Goal: Information Seeking & Learning: Learn about a topic

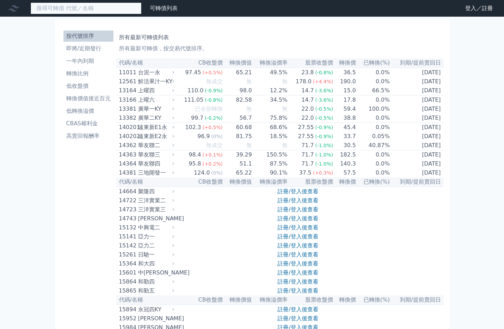
click at [83, 8] on input at bounding box center [86, 8] width 111 height 12
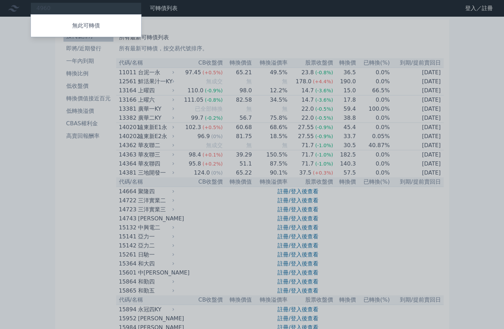
click at [46, 144] on div at bounding box center [252, 164] width 504 height 329
click at [69, 8] on div "4960 無此可轉債" at bounding box center [86, 8] width 111 height 12
drag, startPoint x: 61, startPoint y: 6, endPoint x: 42, endPoint y: 8, distance: 18.9
click at [42, 8] on div at bounding box center [252, 164] width 504 height 329
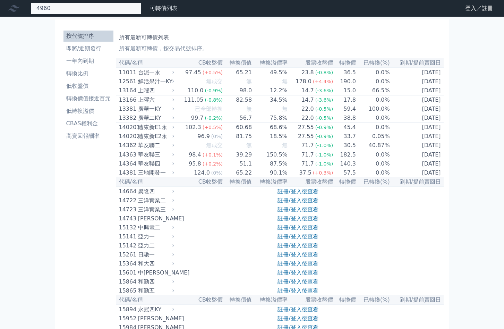
click at [46, 8] on div "4960 無此可轉債" at bounding box center [86, 8] width 111 height 12
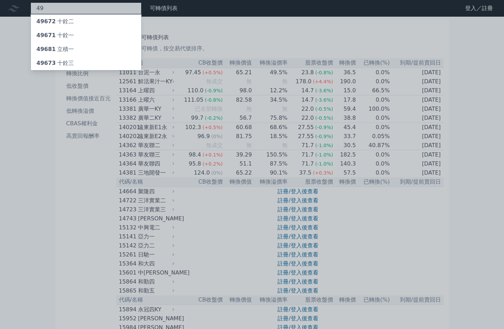
type input "4"
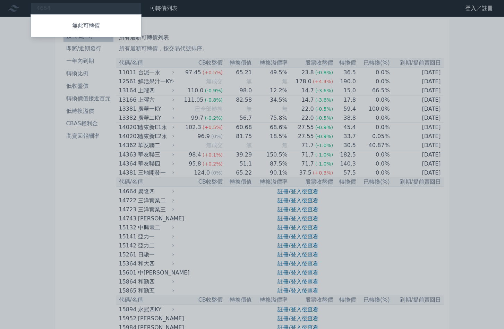
click at [35, 65] on div at bounding box center [252, 164] width 504 height 329
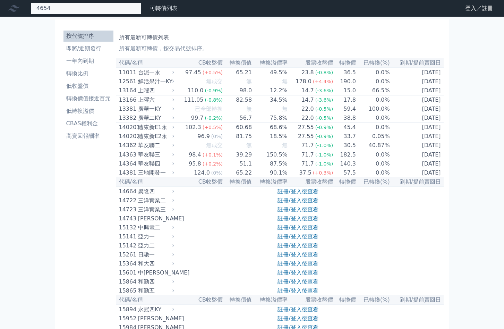
click at [70, 10] on div "4654 無此可轉債" at bounding box center [86, 8] width 111 height 12
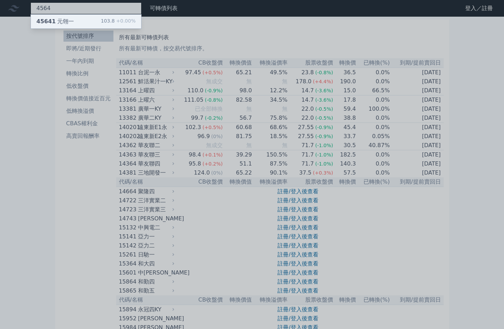
type input "4564"
click at [69, 20] on div "45641 元翎一" at bounding box center [54, 21] width 37 height 8
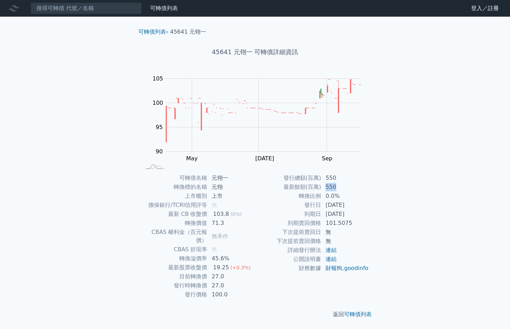
drag, startPoint x: 326, startPoint y: 190, endPoint x: 348, endPoint y: 186, distance: 21.4
click at [346, 186] on td "550" at bounding box center [345, 187] width 48 height 9
click at [396, 235] on div "可轉債列表 財務數據 可轉債列表 財務數據 登入／註冊 登入／註冊 可轉債列表 › 45641 元翎一 45641 元翎一 可轉債詳細資訊 Zoom Out …" at bounding box center [255, 165] width 510 height 330
click at [48, 10] on input at bounding box center [86, 8] width 111 height 12
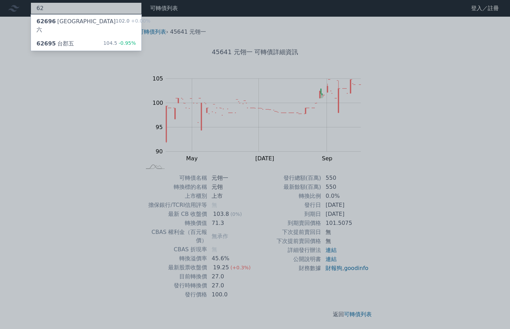
type input "6"
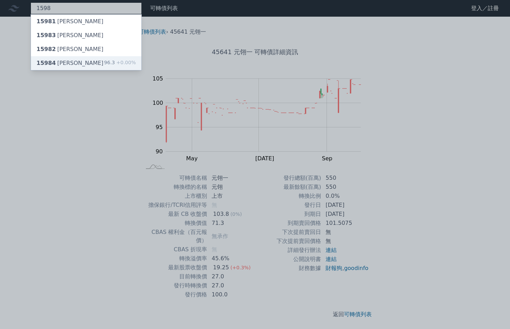
type input "1598"
click at [69, 63] on div "15984 [PERSON_NAME]" at bounding box center [69, 63] width 67 height 8
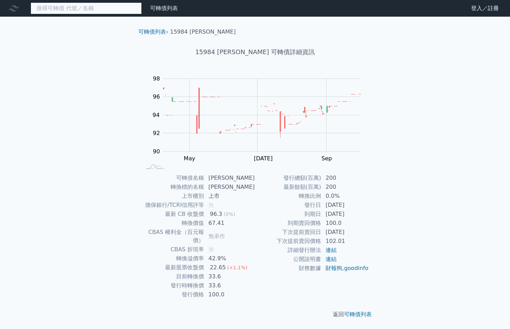
click at [76, 9] on input at bounding box center [86, 8] width 111 height 12
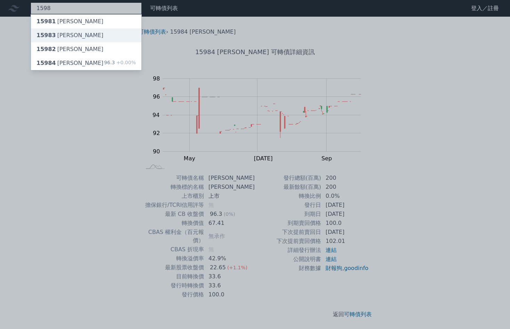
type input "1598"
click at [81, 36] on div "15983 [PERSON_NAME]" at bounding box center [86, 35] width 110 height 14
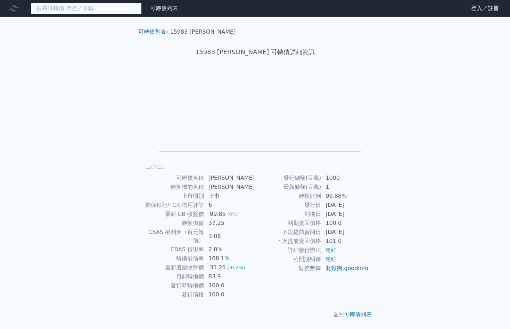
click at [82, 7] on input at bounding box center [86, 8] width 111 height 12
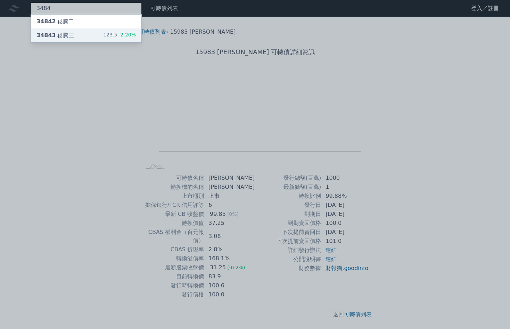
type input "3484"
click at [93, 36] on div "34843 崧騰三 123.5 -2.20%" at bounding box center [86, 35] width 110 height 14
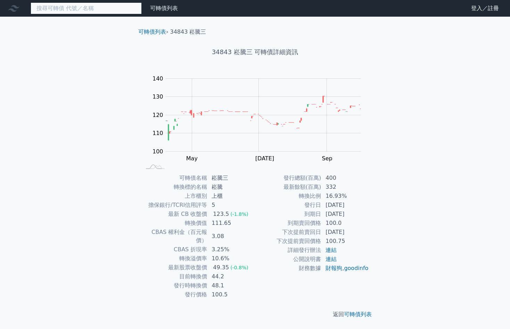
click at [100, 9] on input at bounding box center [86, 8] width 111 height 12
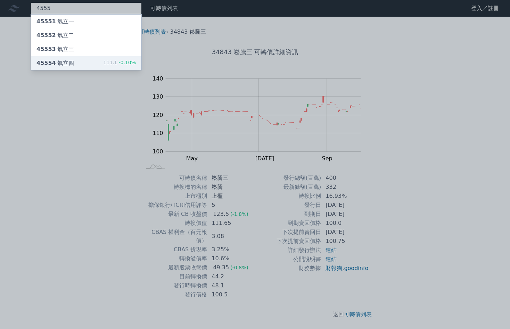
type input "4555"
click at [86, 60] on div "45554 氣立四 111.1 -0.10%" at bounding box center [86, 63] width 110 height 14
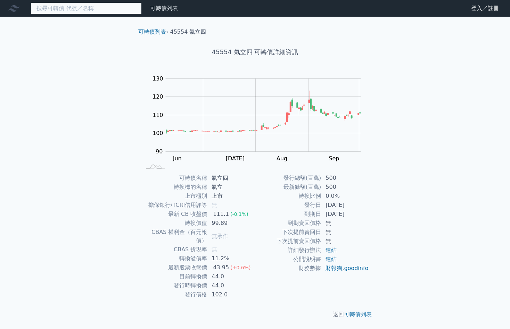
click at [74, 5] on input at bounding box center [86, 8] width 111 height 12
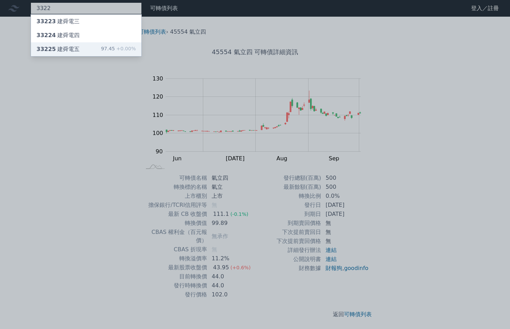
type input "3322"
click at [66, 51] on div "33225 建舜電五" at bounding box center [57, 49] width 43 height 8
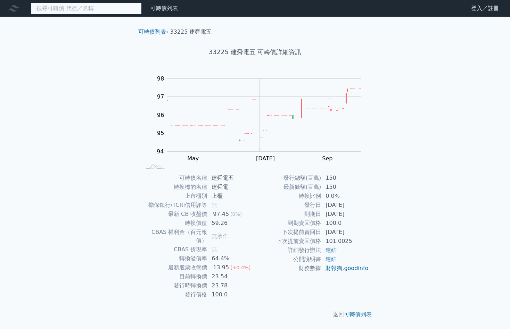
click at [67, 11] on input at bounding box center [86, 8] width 111 height 12
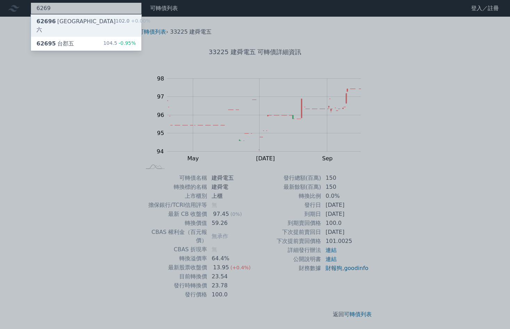
type input "6269"
click at [94, 23] on div "62696 台郡六 102.0 +0.00%" at bounding box center [86, 26] width 110 height 22
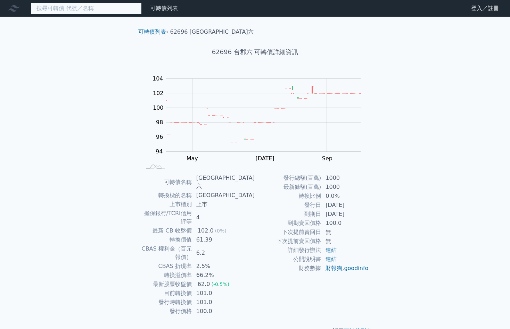
click at [102, 9] on input at bounding box center [86, 8] width 111 height 12
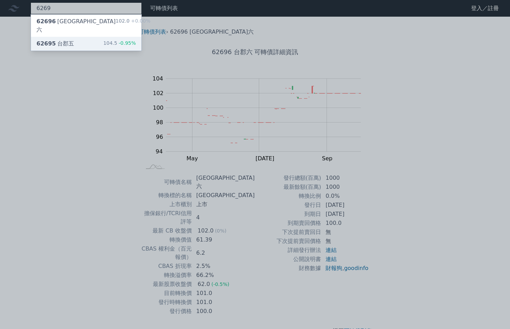
type input "6269"
click at [88, 37] on div "62695 台郡五 104.5 -0.95%" at bounding box center [86, 44] width 110 height 14
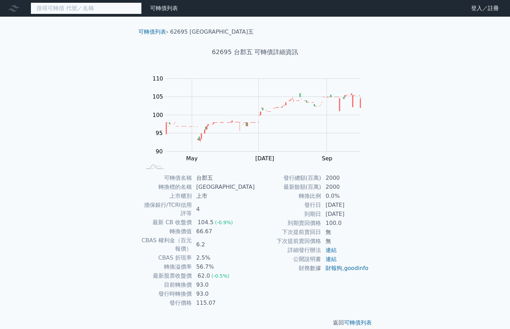
click at [108, 3] on input at bounding box center [86, 8] width 111 height 12
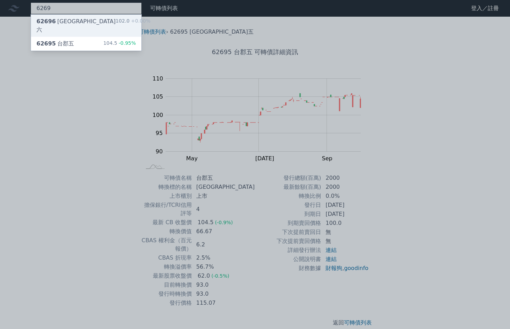
type input "6269"
click at [96, 20] on div "62696 台郡六 102.0 +0.00%" at bounding box center [86, 26] width 110 height 22
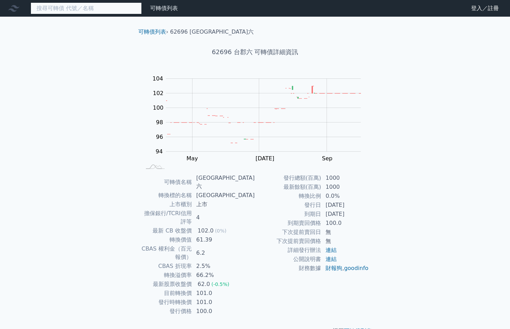
click at [74, 10] on input at bounding box center [86, 8] width 111 height 12
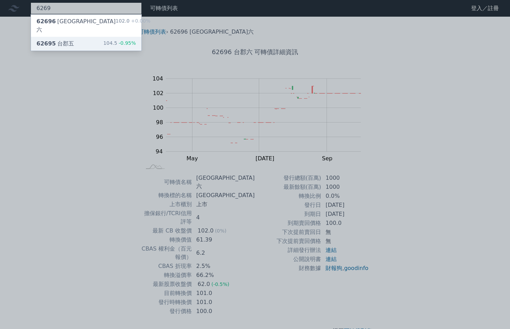
type input "6269"
click at [74, 37] on div "62695 台郡五 104.5 -0.95%" at bounding box center [86, 44] width 110 height 14
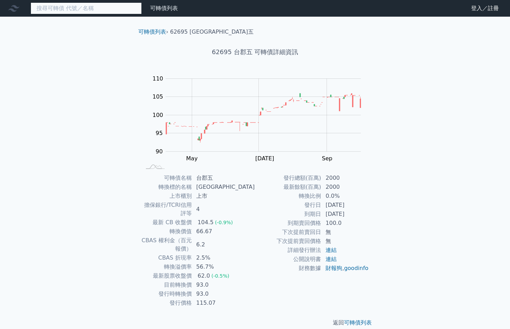
click at [85, 5] on input at bounding box center [86, 8] width 111 height 12
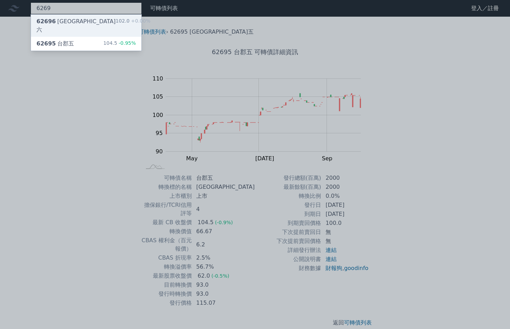
type input "6269"
click at [81, 22] on div "62696 台郡六 102.0 +0.00%" at bounding box center [86, 26] width 110 height 22
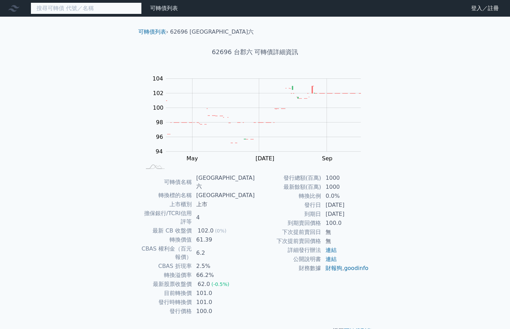
click at [79, 11] on input at bounding box center [86, 8] width 111 height 12
click at [76, 10] on input at bounding box center [86, 8] width 111 height 12
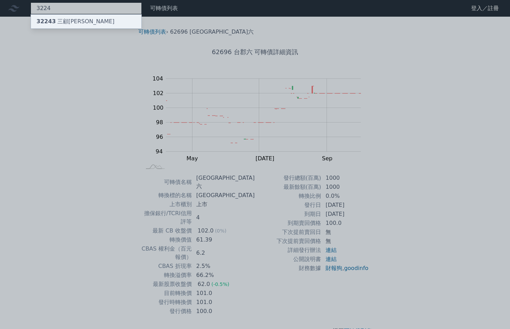
type input "3224"
click at [77, 19] on div "32243 三顧[PERSON_NAME]" at bounding box center [86, 22] width 110 height 14
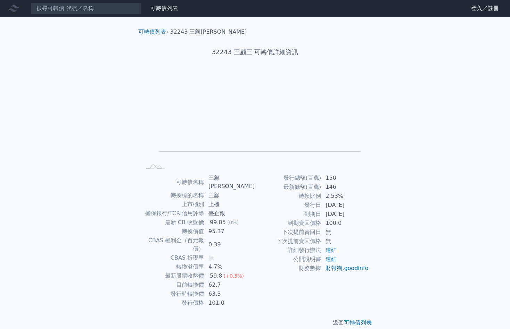
click at [69, 2] on nav "可轉債列表 財務數據 可轉債列表 財務數據 登入／註冊 登入／註冊" at bounding box center [255, 8] width 510 height 17
click at [69, 8] on input at bounding box center [86, 8] width 111 height 12
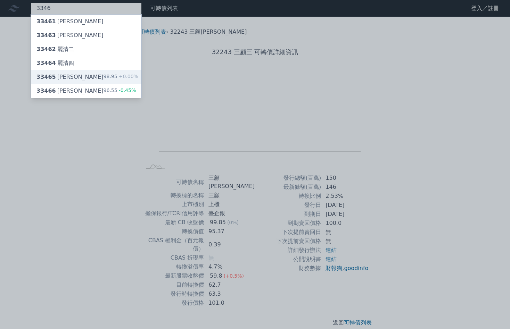
type input "3346"
click at [75, 78] on div "33465 麗清五 98.95 +0.00%" at bounding box center [86, 77] width 110 height 14
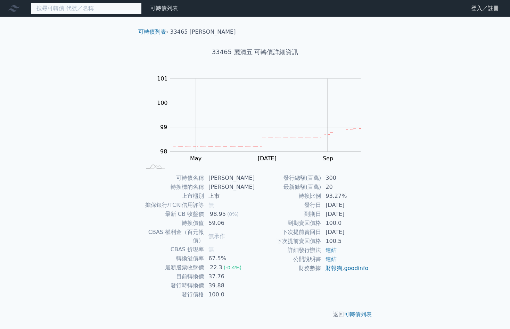
click at [87, 7] on input at bounding box center [86, 8] width 111 height 12
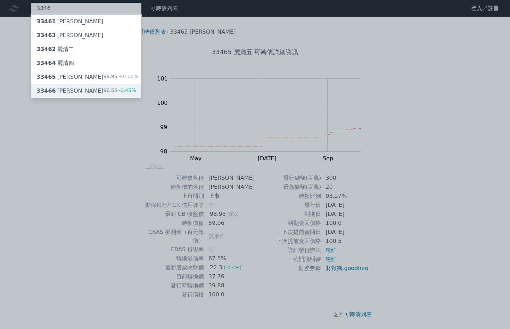
type input "3346"
click at [76, 91] on div "33466 麗清六 96.55 -0.45%" at bounding box center [86, 91] width 110 height 14
